Goal: Find specific page/section: Find specific page/section

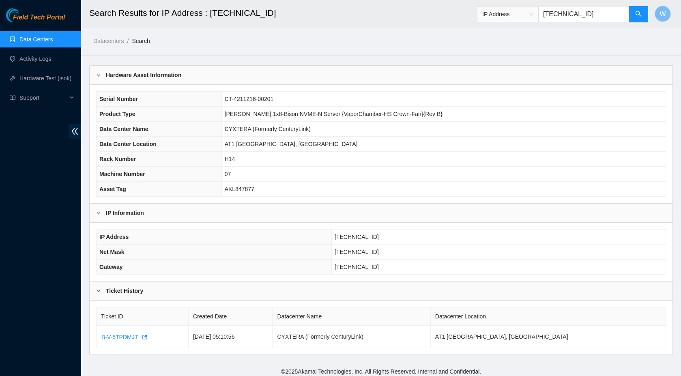
click at [24, 39] on link "Data Centers" at bounding box center [35, 39] width 33 height 6
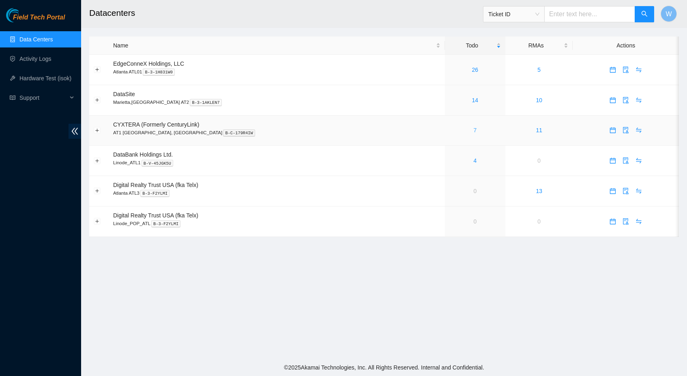
click at [474, 128] on link "7" at bounding box center [475, 130] width 3 height 6
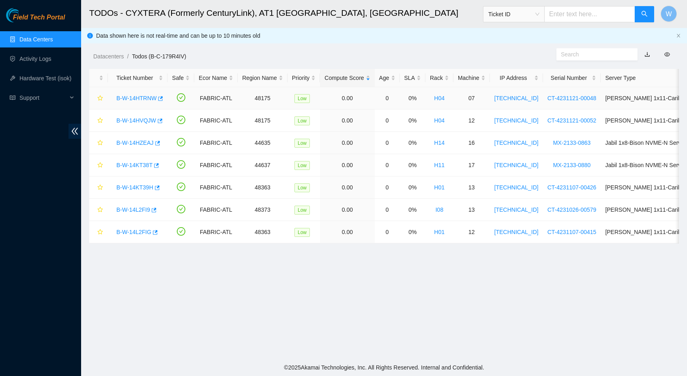
click at [131, 99] on link "B-W-14HTRNW" at bounding box center [136, 98] width 40 height 6
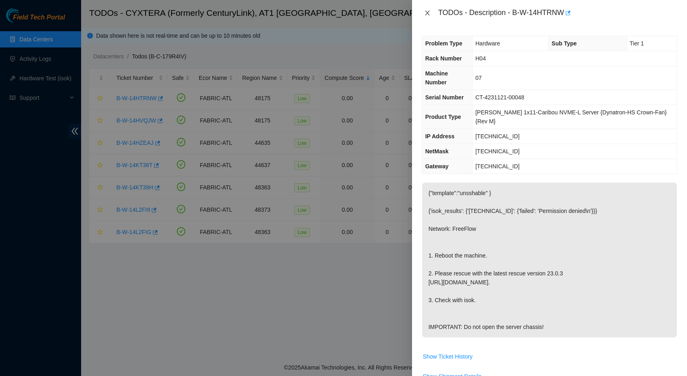
click at [429, 13] on icon "close" at bounding box center [427, 13] width 6 height 6
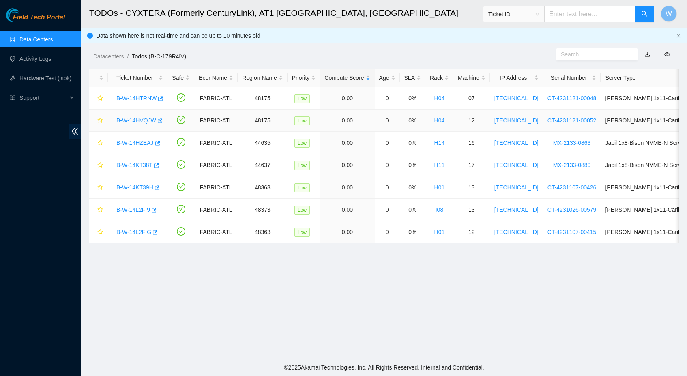
click at [151, 119] on link "B-W-14HVQJW" at bounding box center [136, 120] width 40 height 6
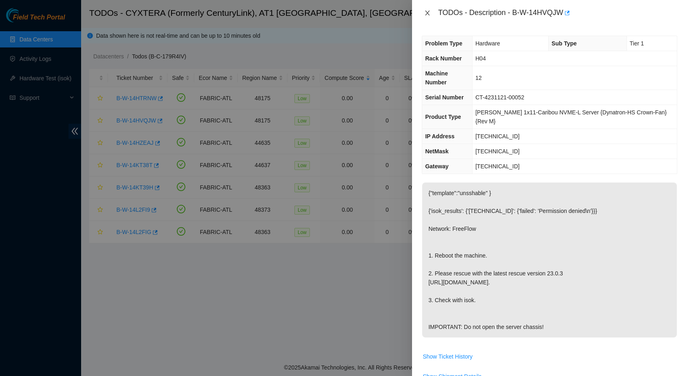
click at [426, 13] on icon "close" at bounding box center [427, 13] width 6 height 6
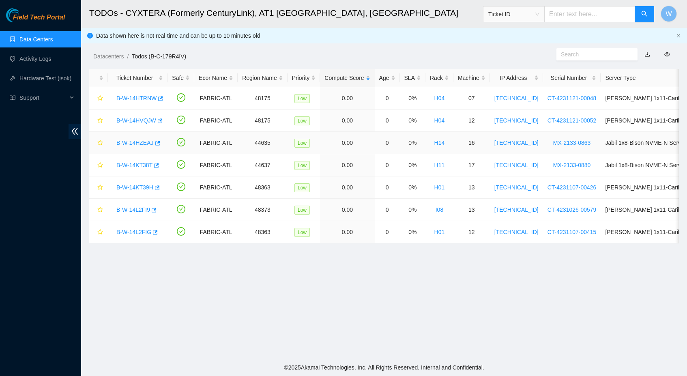
click at [125, 141] on link "B-W-14HZEAJ" at bounding box center [134, 143] width 37 height 6
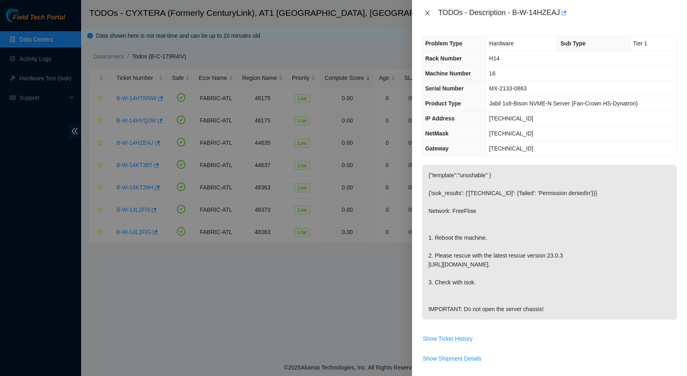
click at [431, 17] on button "Close" at bounding box center [427, 13] width 11 height 8
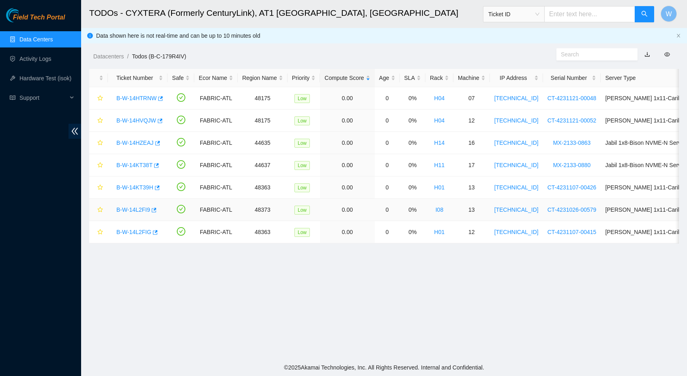
click at [132, 213] on div "B-W-14L2FI9" at bounding box center [137, 209] width 51 height 13
click at [135, 209] on link "B-W-14L2FI9" at bounding box center [133, 210] width 34 height 6
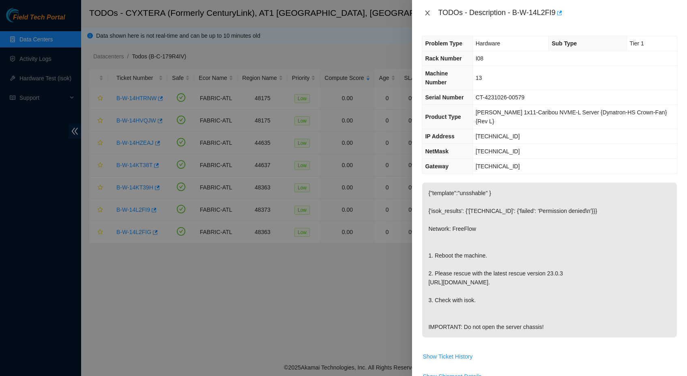
click at [425, 11] on icon "close" at bounding box center [427, 13] width 6 height 6
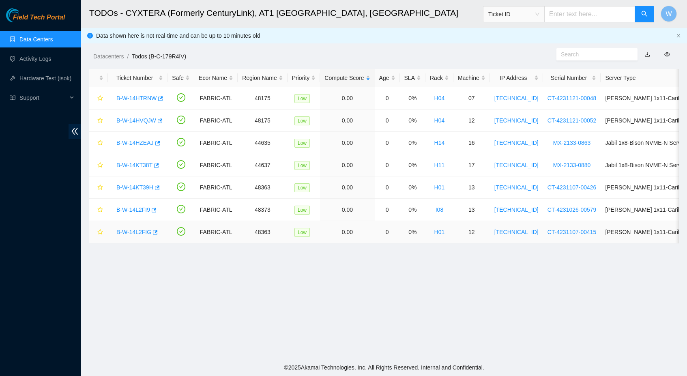
click at [128, 230] on link "B-W-14L2FIG" at bounding box center [133, 232] width 35 height 6
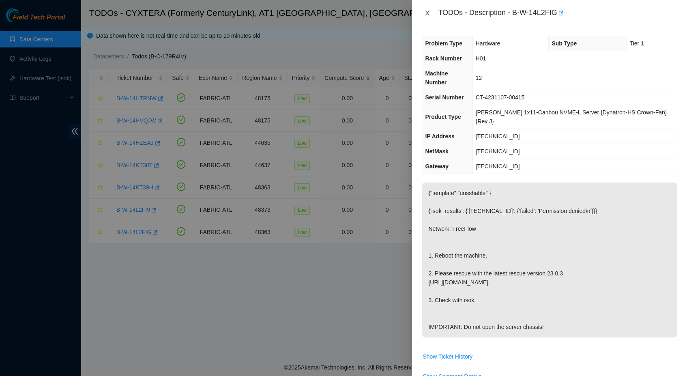
click at [428, 10] on icon "close" at bounding box center [427, 13] width 6 height 6
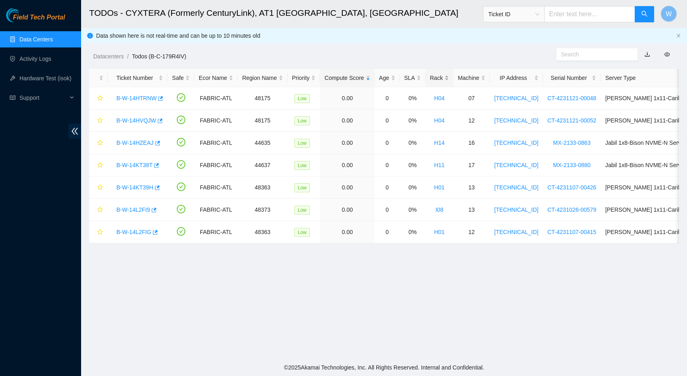
click at [449, 77] on div "Rack" at bounding box center [439, 77] width 19 height 9
click at [139, 122] on link "B-W-14L2FIG" at bounding box center [133, 120] width 35 height 6
